Goal: Task Accomplishment & Management: Manage account settings

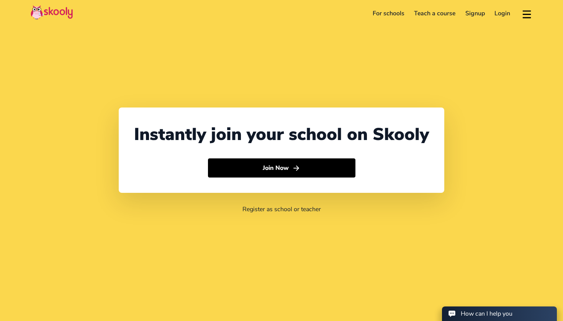
select select "971"
select select "United Arab Emirates"
select select "Asia/Dubai"
click at [506, 16] on link "Login" at bounding box center [503, 13] width 26 height 12
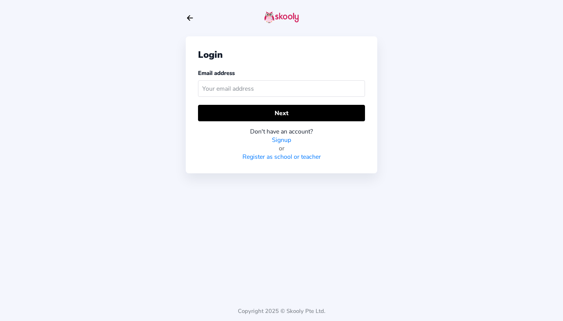
click at [285, 100] on div "Email address" at bounding box center [281, 84] width 167 height 31
click at [297, 86] on input "text" at bounding box center [281, 88] width 167 height 16
paste input "[EMAIL_ADDRESS][DOMAIN_NAME]"
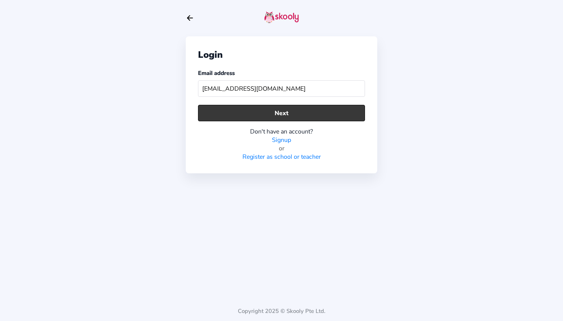
click at [300, 109] on button "Next" at bounding box center [281, 113] width 167 height 16
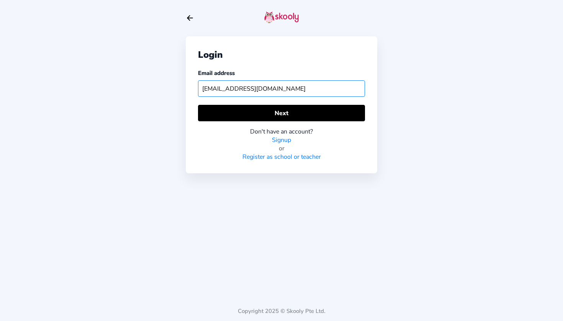
click at [329, 88] on input "[EMAIL_ADDRESS][DOMAIN_NAME]" at bounding box center [281, 88] width 167 height 16
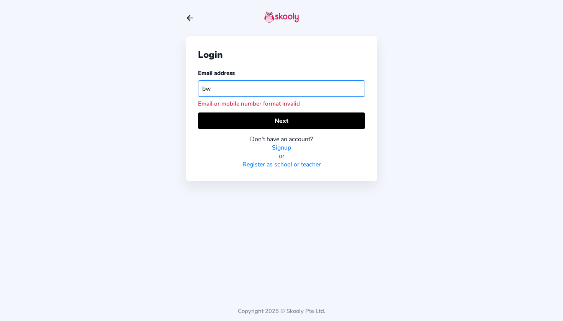
type input "b"
paste input "Bloom@2025"
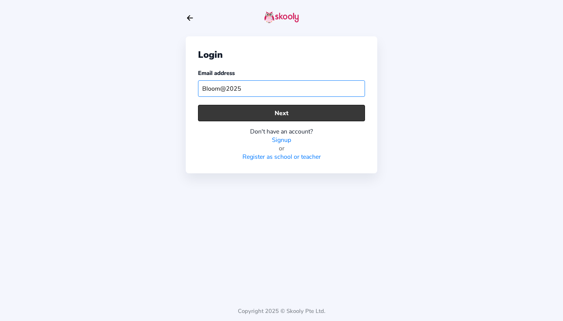
type input "Bloom@2025"
click at [346, 119] on button "Next" at bounding box center [281, 113] width 167 height 16
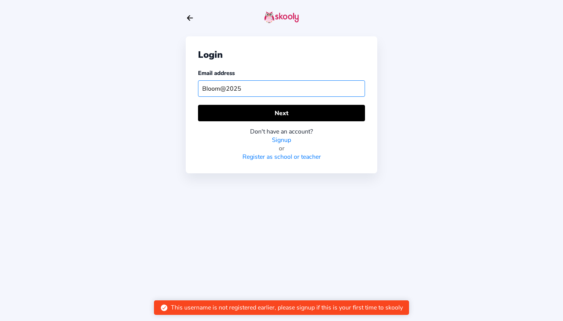
click at [254, 90] on input "Bloom@2025" at bounding box center [281, 88] width 167 height 16
drag, startPoint x: 253, startPoint y: 90, endPoint x: 196, endPoint y: 90, distance: 57.1
click at [198, 90] on input "Bloom@2025" at bounding box center [281, 88] width 167 height 16
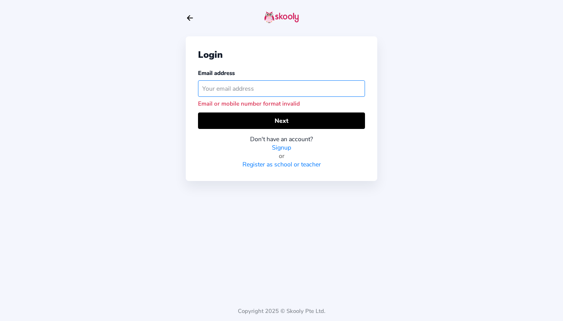
click at [314, 84] on input "text" at bounding box center [281, 88] width 167 height 16
paste input "[EMAIL_ADDRESS][DOMAIN_NAME]"
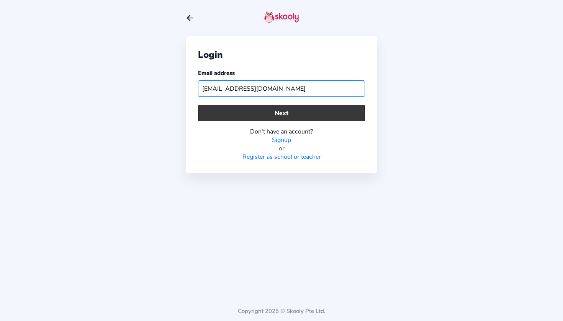
type input "[EMAIL_ADDRESS][DOMAIN_NAME]"
click at [311, 115] on button "Next" at bounding box center [281, 113] width 167 height 16
